Goal: Information Seeking & Learning: Learn about a topic

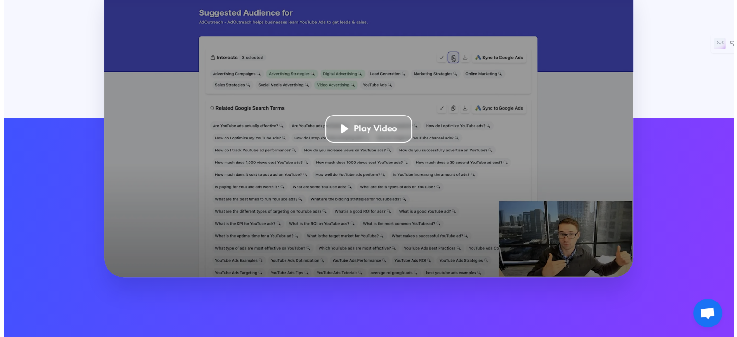
scroll to position [267, 0]
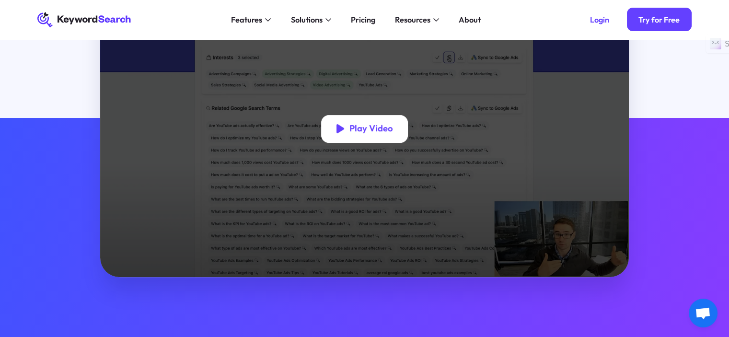
click at [394, 125] on div "Play Video" at bounding box center [364, 128] width 87 height 27
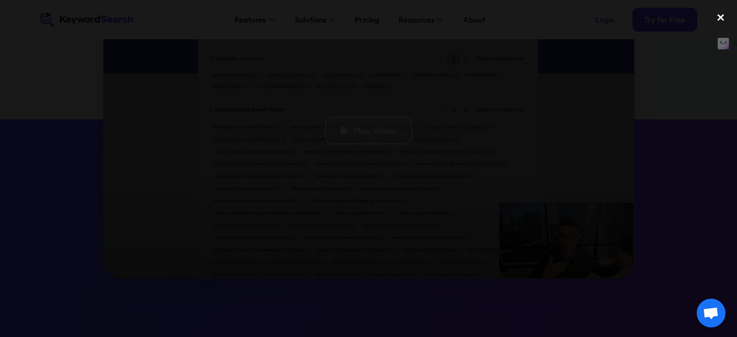
click at [717, 16] on div "close lightbox" at bounding box center [720, 17] width 33 height 21
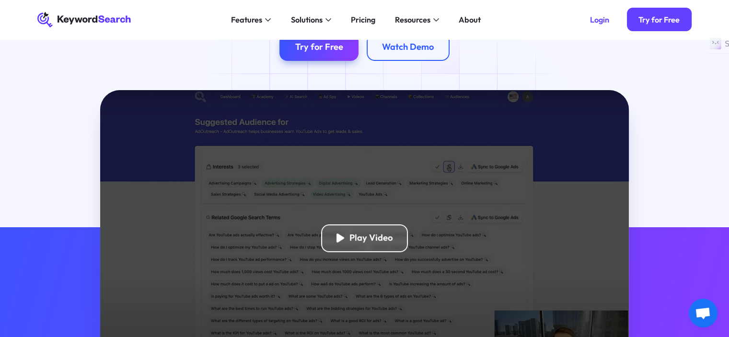
scroll to position [0, 0]
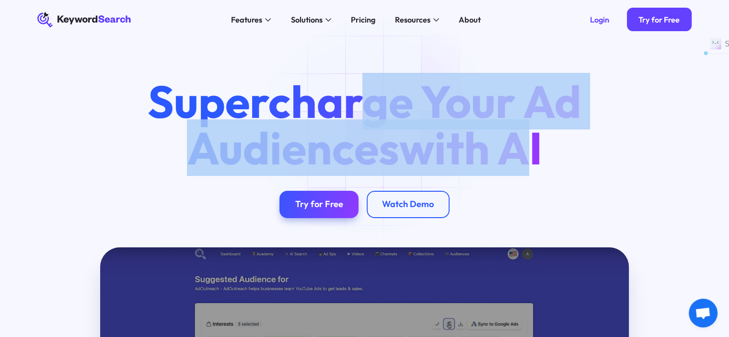
drag, startPoint x: 538, startPoint y: 145, endPoint x: 369, endPoint y: 113, distance: 172.4
click at [369, 113] on h1 "Supercharge Your Ad Audiences with AI" at bounding box center [364, 124] width 470 height 93
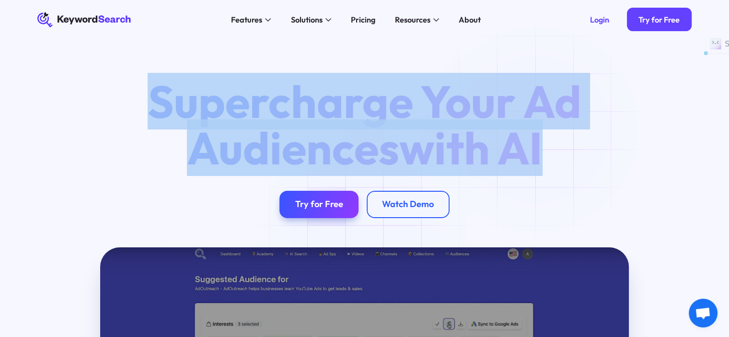
drag, startPoint x: 155, startPoint y: 100, endPoint x: 542, endPoint y: 130, distance: 387.7
click at [542, 130] on h1 "Supercharge Your Ad Audiences with AI" at bounding box center [364, 124] width 470 height 93
click at [118, 162] on div "Supercharge Your Ad Audiences with AI Try for Free Watch Demo" at bounding box center [365, 148] width 686 height 140
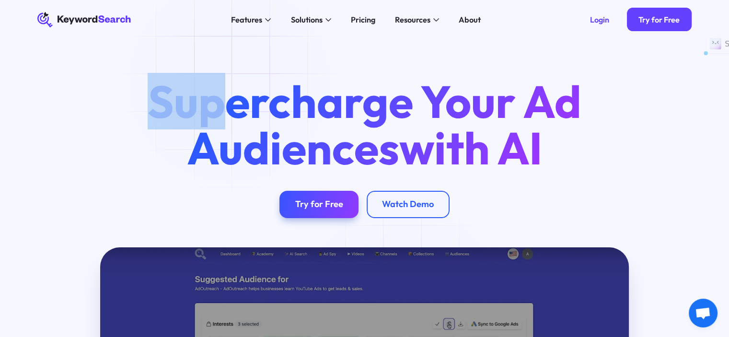
drag, startPoint x: 152, startPoint y: 84, endPoint x: 234, endPoint y: 84, distance: 83.0
click at [234, 84] on h1 "Supercharge Your Ad Audiences with AI" at bounding box center [364, 124] width 470 height 93
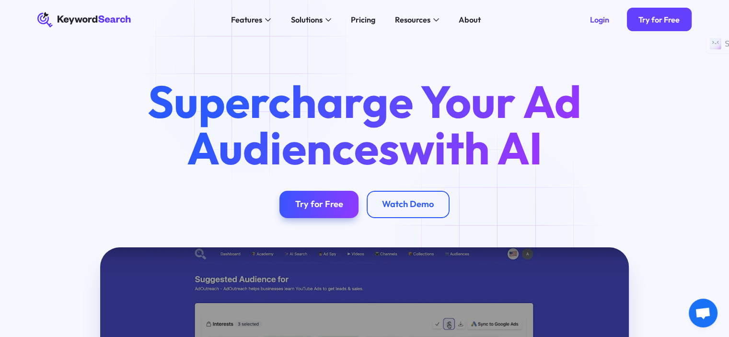
click at [251, 71] on div "Supercharge Your Ad Audiences with AI Try for Free Watch Demo" at bounding box center [364, 143] width 729 height 208
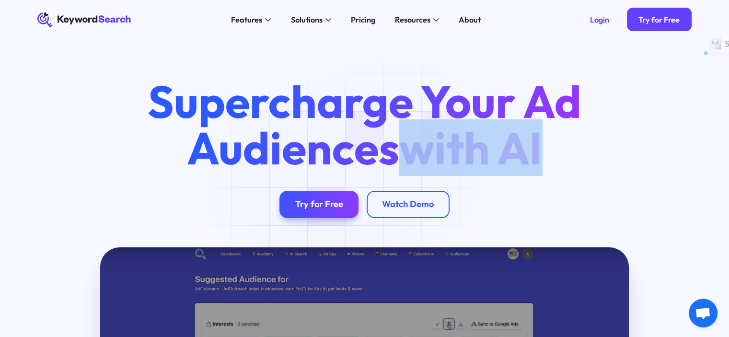
drag, startPoint x: 543, startPoint y: 145, endPoint x: 388, endPoint y: 159, distance: 155.9
click at [388, 159] on h1 "Supercharge Your Ad Audiences with AI" at bounding box center [364, 124] width 470 height 93
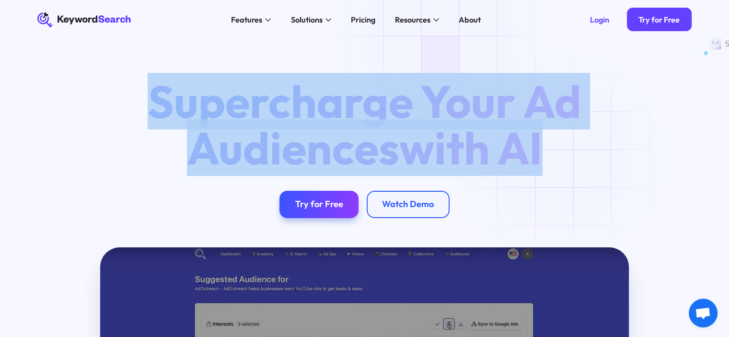
drag, startPoint x: 153, startPoint y: 108, endPoint x: 571, endPoint y: 153, distance: 419.6
click at [571, 153] on h1 "Supercharge Your Ad Audiences with AI" at bounding box center [364, 124] width 470 height 93
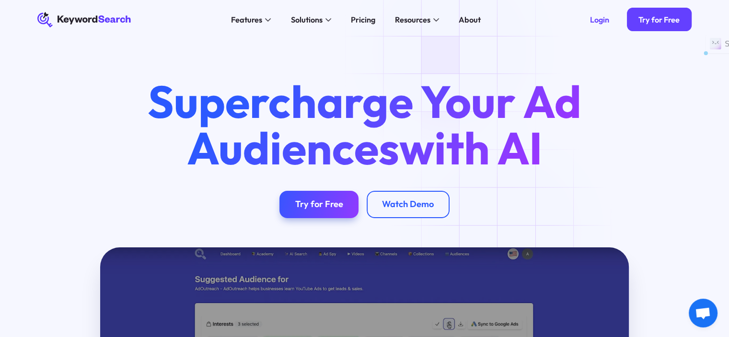
click at [507, 232] on div "Supercharge Your Ad Audiences with AI Try for Free Watch Demo" at bounding box center [364, 143] width 729 height 208
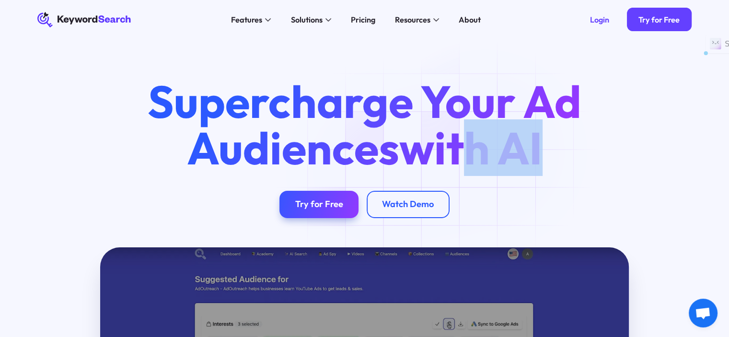
drag, startPoint x: 543, startPoint y: 147, endPoint x: 478, endPoint y: 150, distance: 65.3
click at [478, 150] on span "with AI" at bounding box center [470, 147] width 143 height 57
drag, startPoint x: 546, startPoint y: 143, endPoint x: 423, endPoint y: 148, distance: 123.3
click at [423, 148] on span "with AI" at bounding box center [470, 147] width 143 height 57
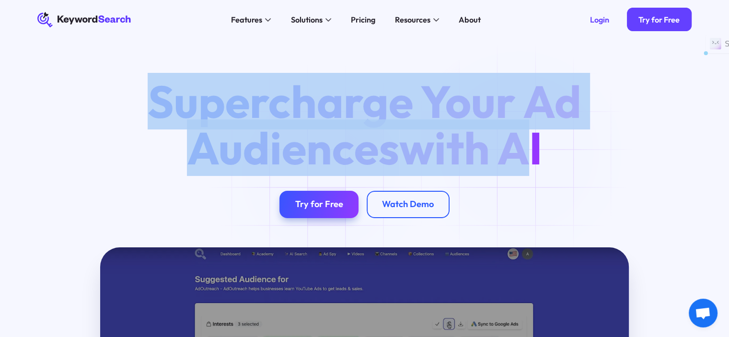
drag, startPoint x: 150, startPoint y: 117, endPoint x: 542, endPoint y: 153, distance: 393.4
click at [542, 153] on h1 "Supercharge Your Ad Audiences with AI" at bounding box center [364, 124] width 470 height 93
click at [119, 181] on div "Supercharge Your Ad Audiences with AI Try for Free Watch Demo" at bounding box center [365, 148] width 686 height 140
